Goal: Share content: Share content

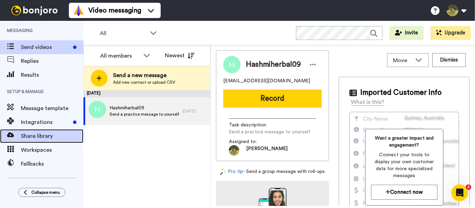
click at [31, 136] on span "Share library" at bounding box center [52, 136] width 63 height 8
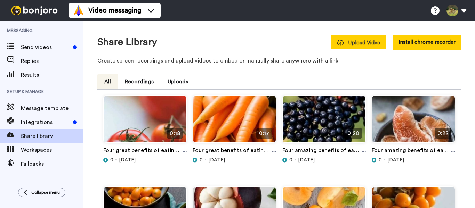
click at [359, 43] on span "Upload Video" at bounding box center [358, 42] width 43 height 7
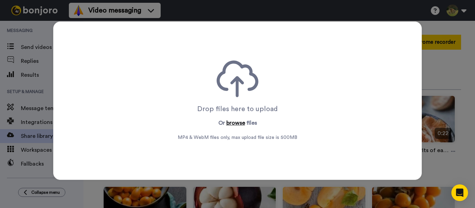
click at [235, 120] on button "browse" at bounding box center [236, 123] width 19 height 8
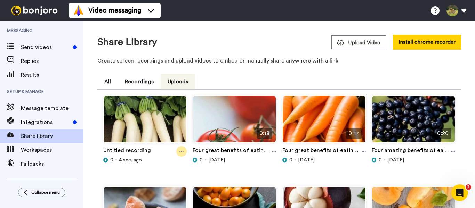
click at [180, 153] on icon at bounding box center [182, 151] width 4 height 5
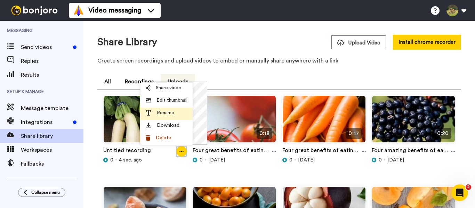
click at [163, 110] on span "Rename" at bounding box center [165, 113] width 17 height 7
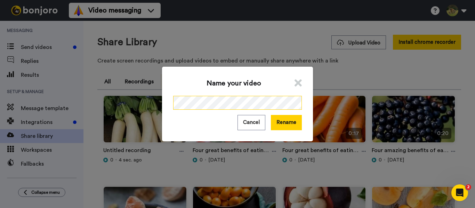
scroll to position [0, 72]
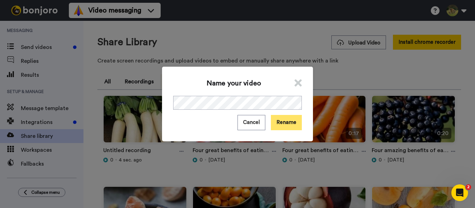
click at [287, 124] on button "Rename" at bounding box center [286, 122] width 31 height 15
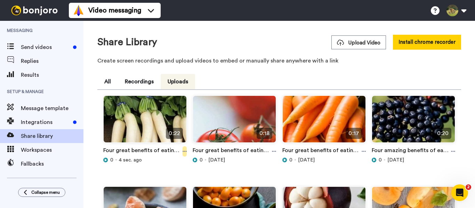
click at [184, 151] on icon at bounding box center [185, 151] width 4 height 5
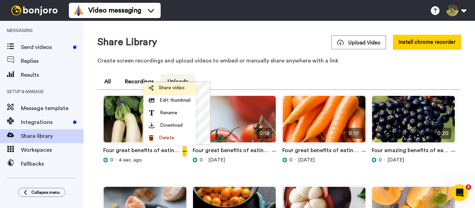
click at [161, 89] on span "Share video" at bounding box center [172, 88] width 26 height 7
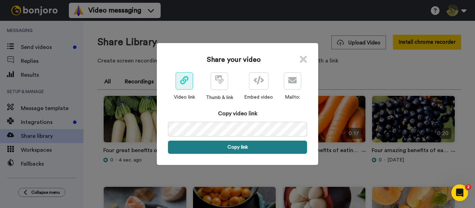
click at [227, 148] on button "Copy link" at bounding box center [237, 147] width 139 height 13
